Goal: Task Accomplishment & Management: Manage account settings

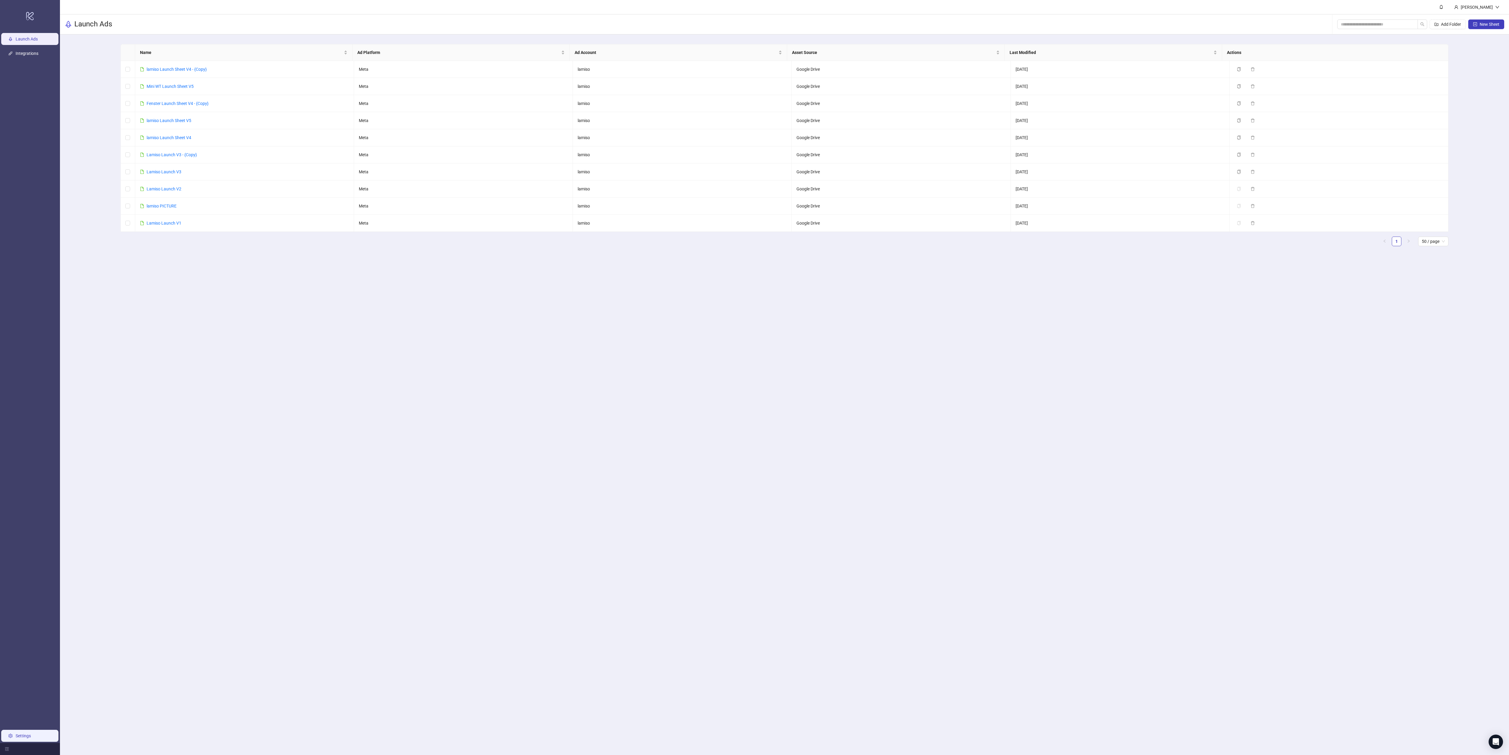
click at [31, 738] on link "Settings" at bounding box center [23, 735] width 15 height 5
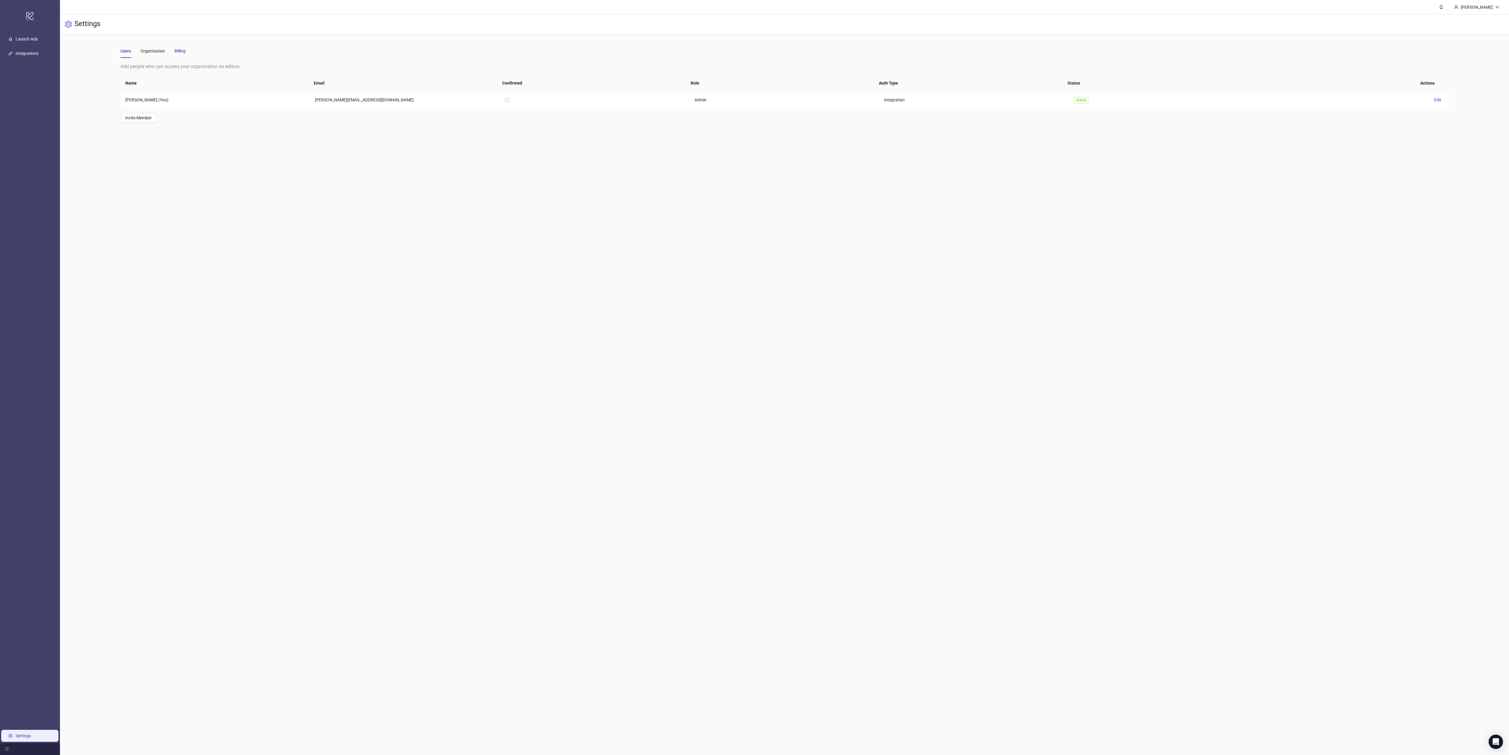
click at [177, 53] on div "Billing" at bounding box center [179, 51] width 11 height 7
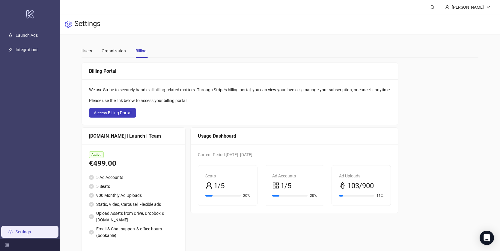
click at [356, 182] on span "103/900" at bounding box center [360, 186] width 26 height 11
drag, startPoint x: 368, startPoint y: 187, endPoint x: 379, endPoint y: 185, distance: 10.9
click at [374, 185] on span "103/900" at bounding box center [360, 186] width 26 height 11
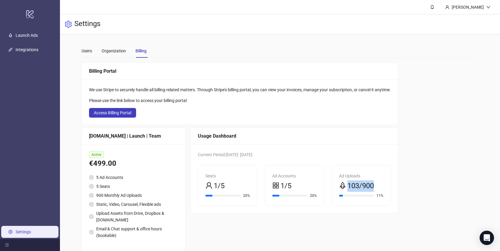
click at [374, 185] on span "103/900" at bounding box center [360, 186] width 26 height 11
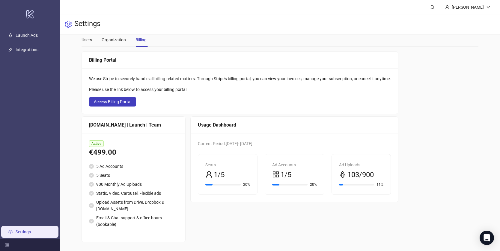
click at [108, 107] on div "We use Stripe to securely handle all billing-related matters. Through Stripe's …" at bounding box center [240, 91] width 316 height 46
click at [109, 103] on span "Access Billing Portal" at bounding box center [112, 102] width 37 height 5
